Goal: Transaction & Acquisition: Purchase product/service

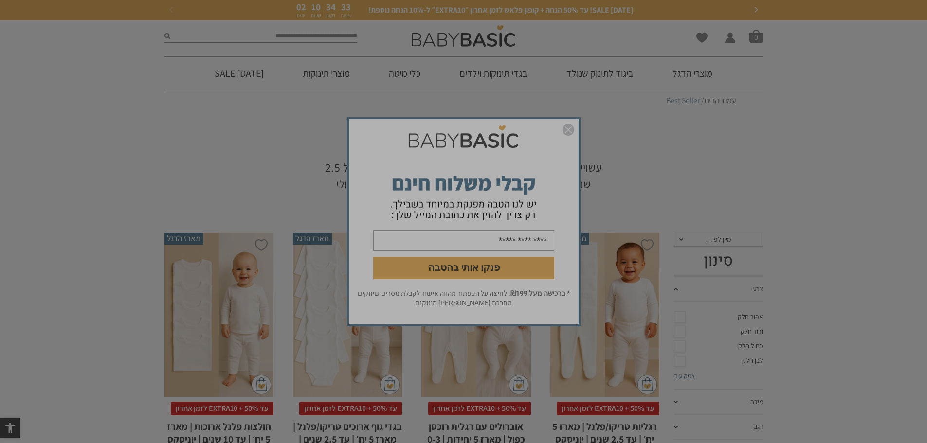
click at [559, 126] on form "פנקו אותי בהטבה" at bounding box center [464, 205] width 230 height 168
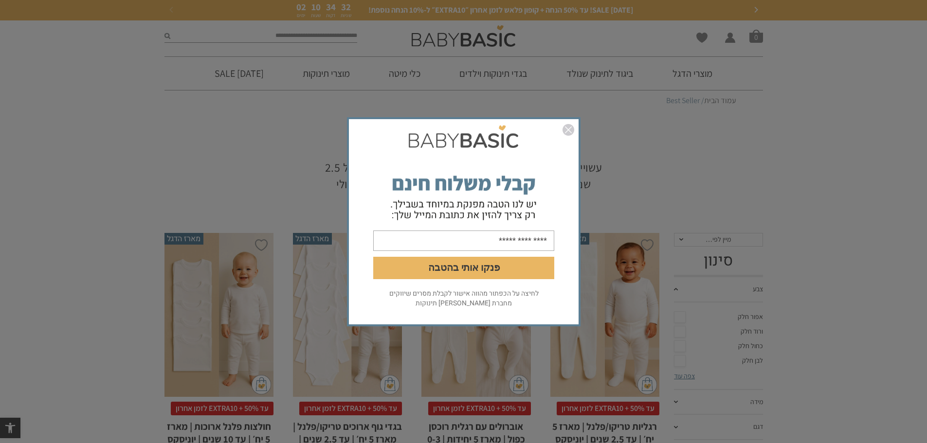
click at [575, 134] on form "פנקו אותי בהטבה" at bounding box center [464, 205] width 230 height 168
click at [571, 131] on img "סגור" at bounding box center [568, 130] width 12 height 12
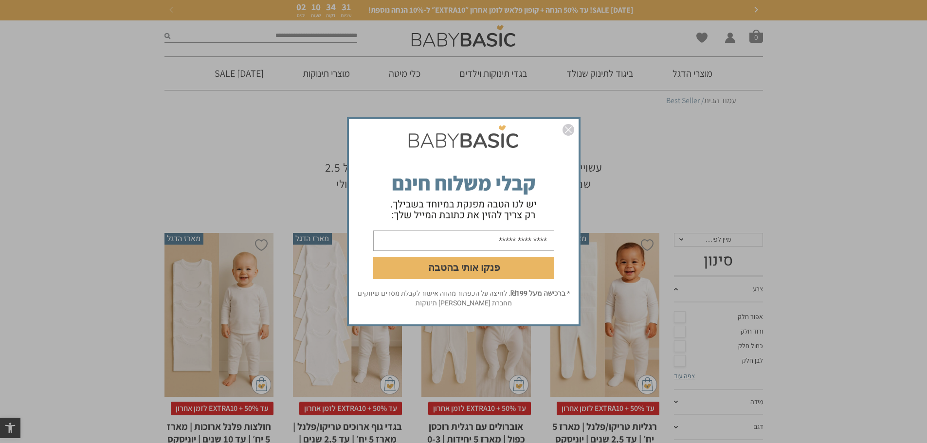
scroll to position [162, 0]
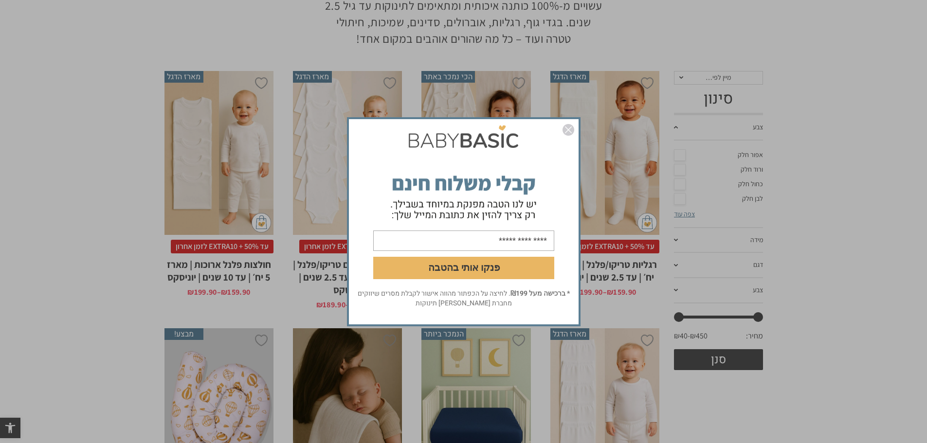
click at [569, 128] on img "סגור" at bounding box center [568, 130] width 12 height 12
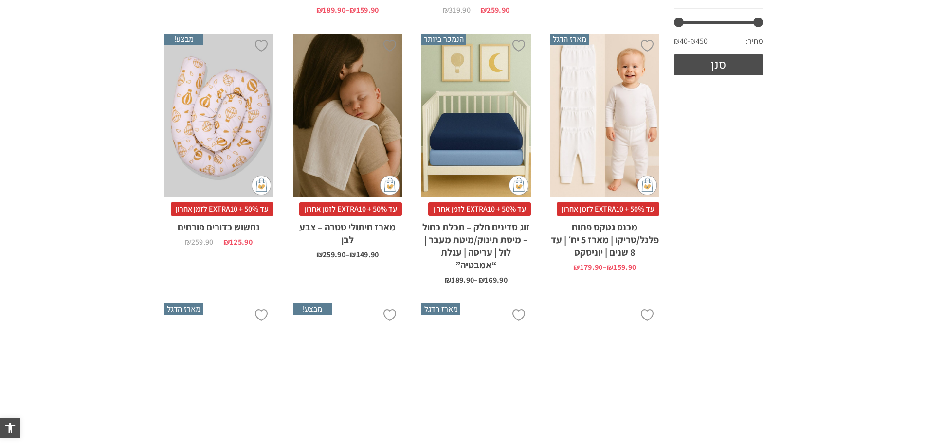
scroll to position [487, 0]
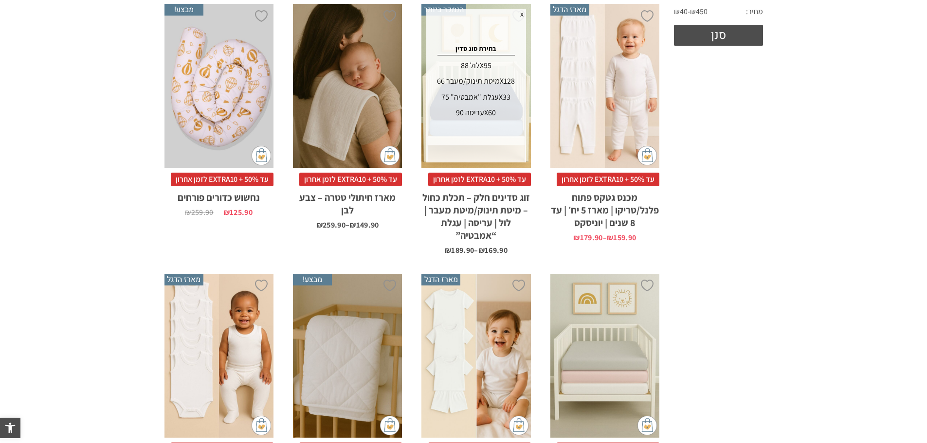
click at [499, 61] on div "לול 88X95" at bounding box center [476, 66] width 96 height 16
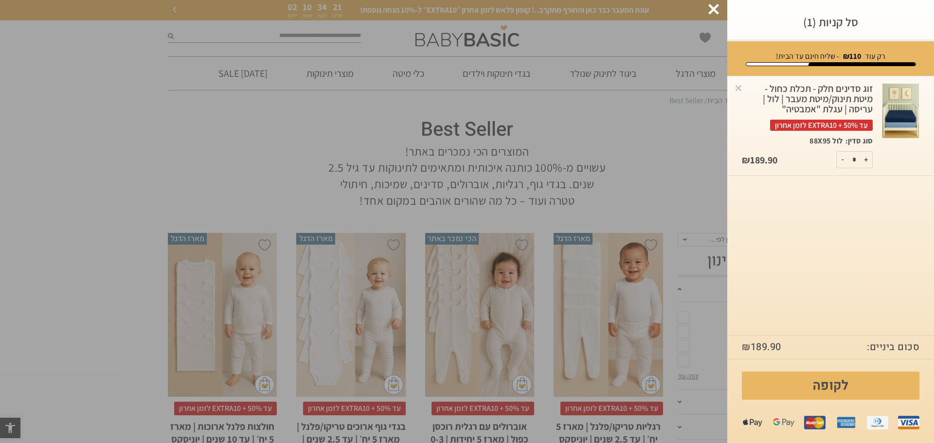
scroll to position [0, 0]
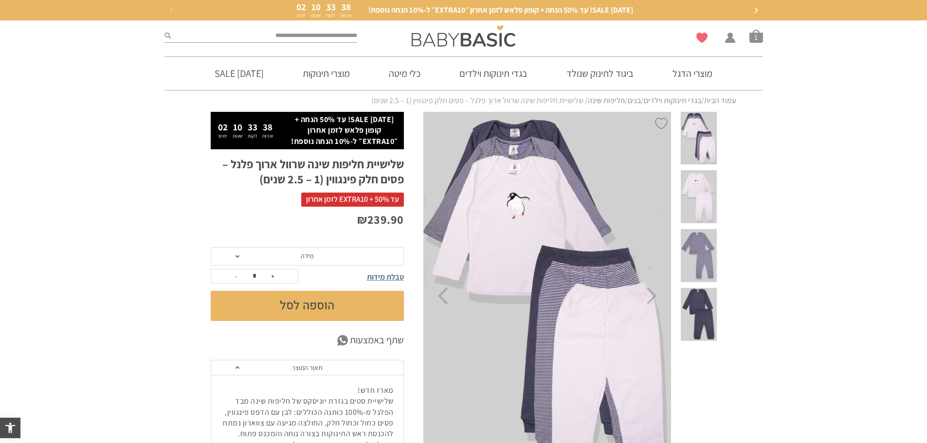
click at [349, 171] on h1 "שלישיית חליפות שינה שרוול ארוך פלנל – פסים חלק פינגווין (1 – 2.5 שנים)" at bounding box center [307, 172] width 193 height 30
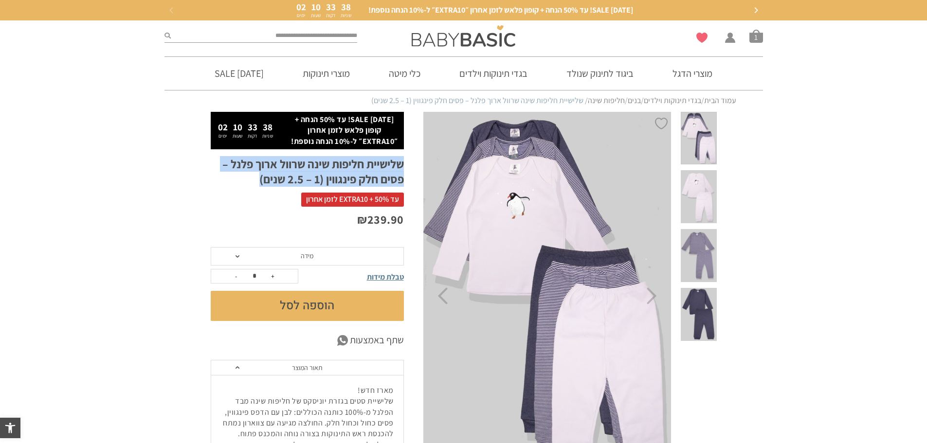
click at [349, 171] on h1 "שלישיית חליפות שינה שרוול ארוך פלנל – פסים חלק פינגווין (1 – 2.5 שנים)" at bounding box center [307, 172] width 193 height 30
